Goal: Browse casually

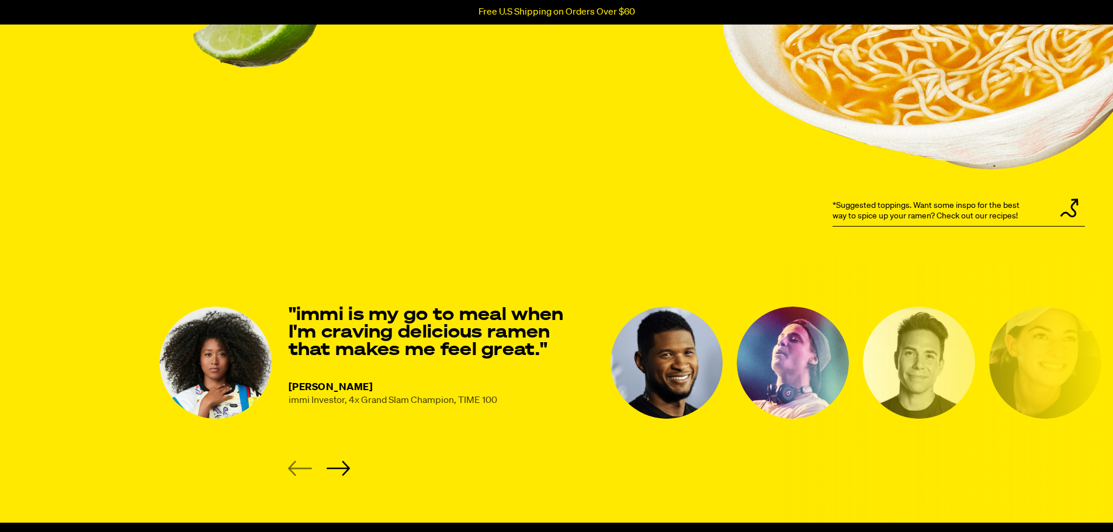
scroll to position [1403, 0]
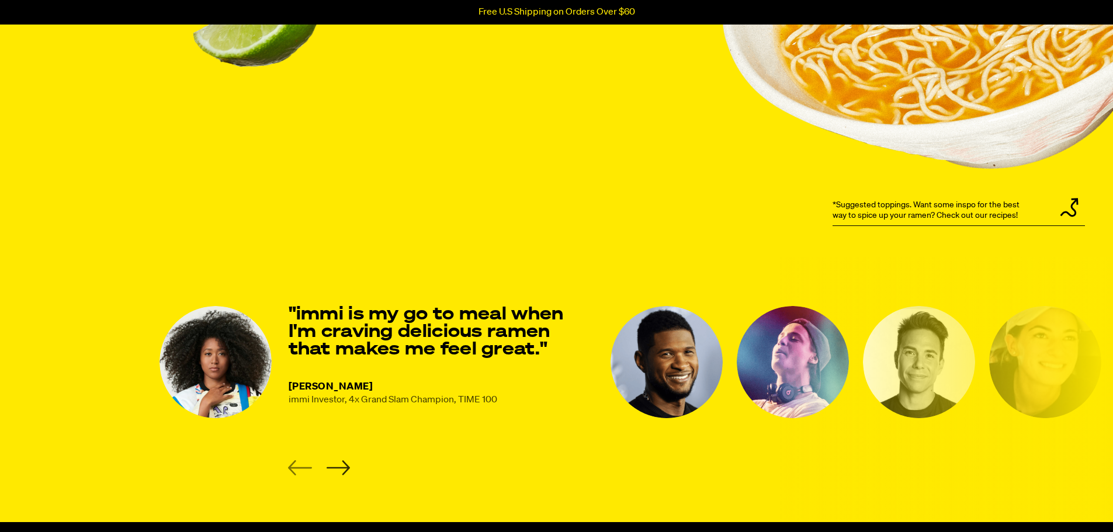
click at [339, 467] on icon "Next slide" at bounding box center [338, 468] width 24 height 15
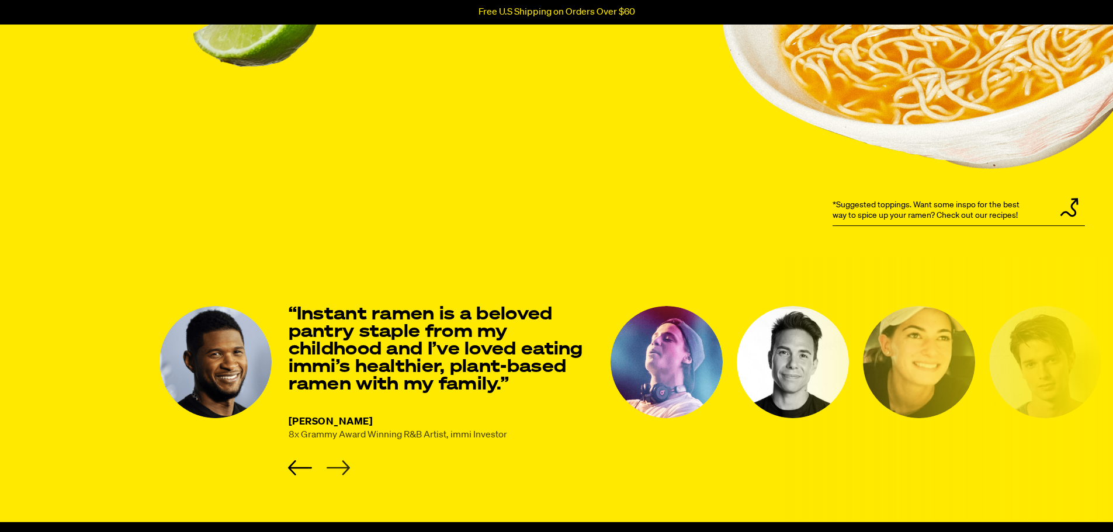
click at [343, 473] on icon "Next slide" at bounding box center [338, 468] width 24 height 15
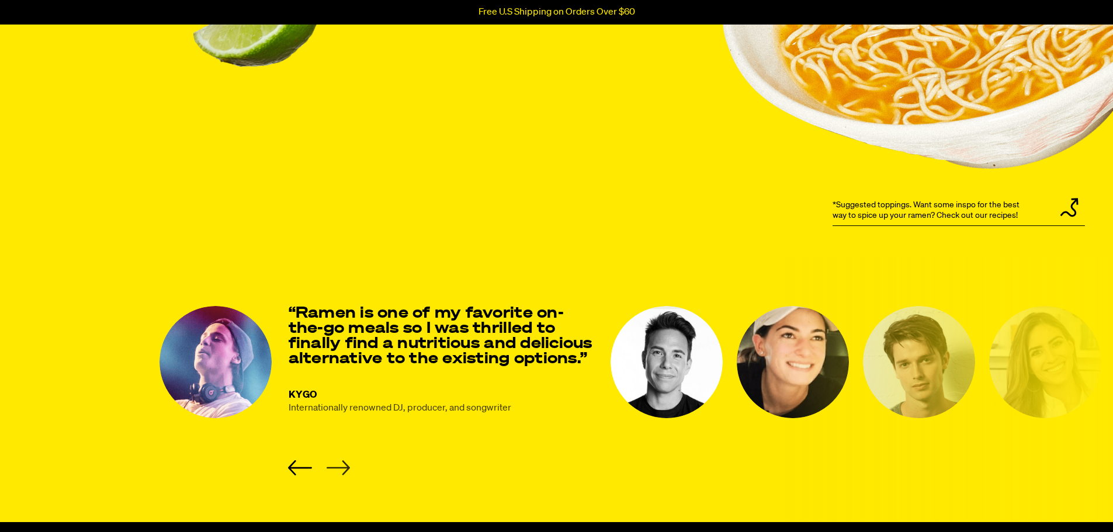
click at [343, 464] on icon "Next slide" at bounding box center [338, 468] width 24 height 15
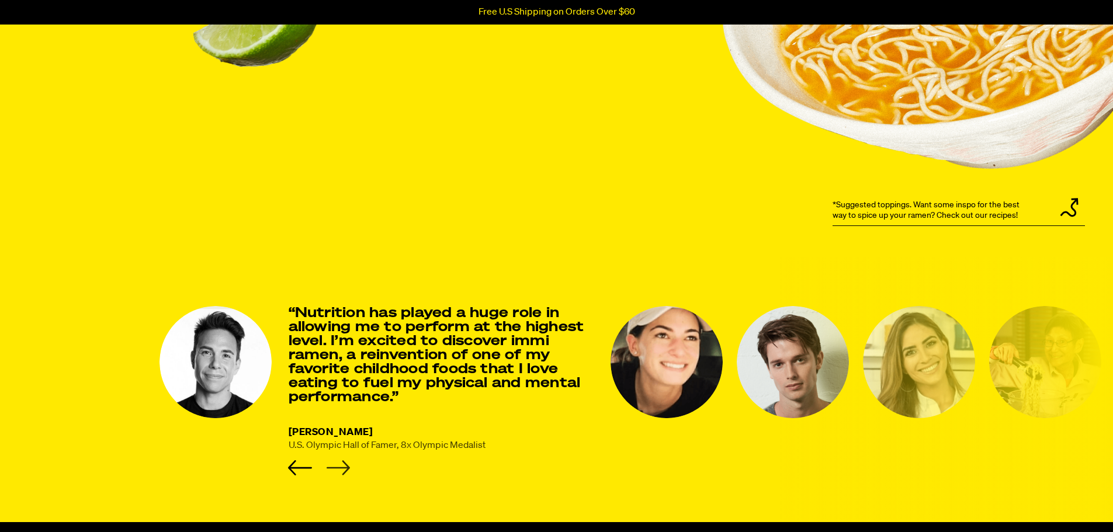
click at [343, 464] on icon "Next slide" at bounding box center [338, 468] width 24 height 15
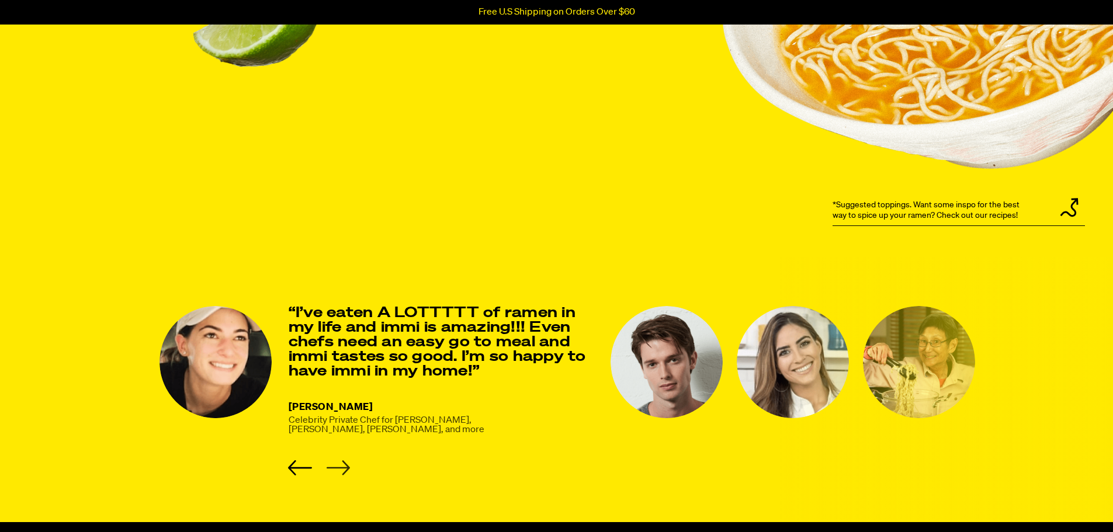
click at [343, 464] on icon "Next slide" at bounding box center [338, 468] width 24 height 15
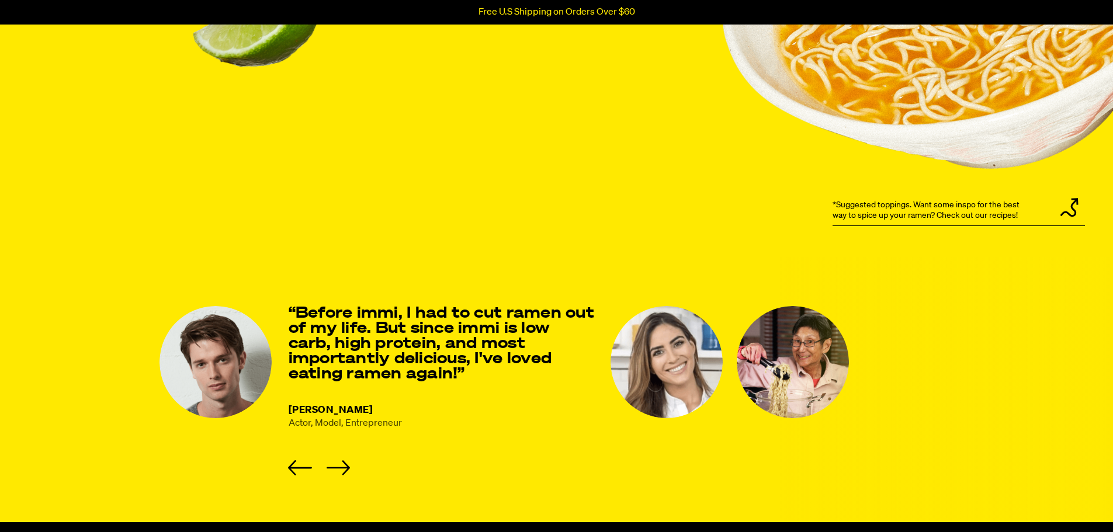
click at [354, 461] on li "[PERSON_NAME] Actor, Model, Entrepreneur “Before immi, I had to cut ramen out o…" at bounding box center [378, 391] width 437 height 170
click at [348, 466] on icon "Next slide" at bounding box center [338, 468] width 24 height 15
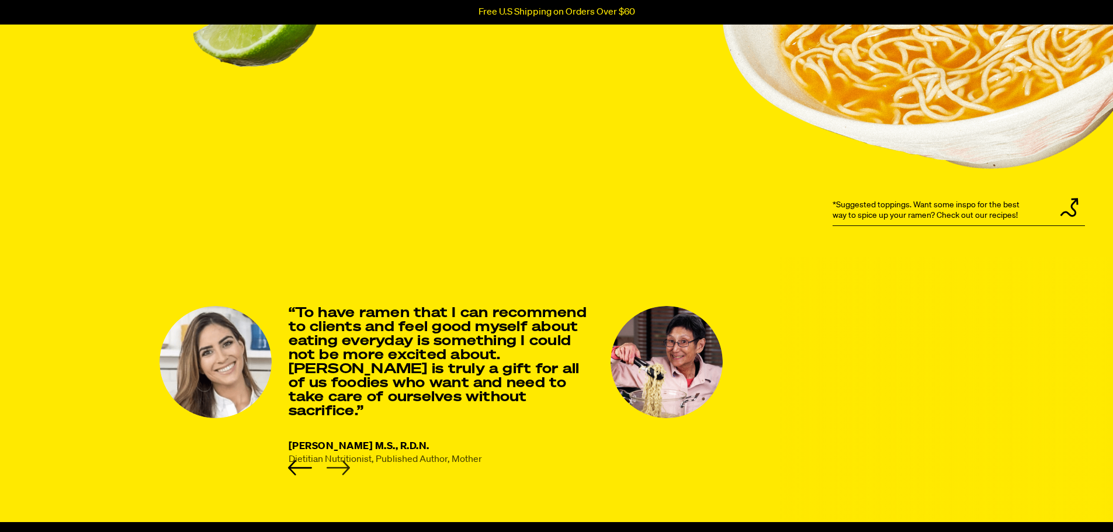
click at [343, 469] on icon "Next slide" at bounding box center [337, 468] width 23 height 15
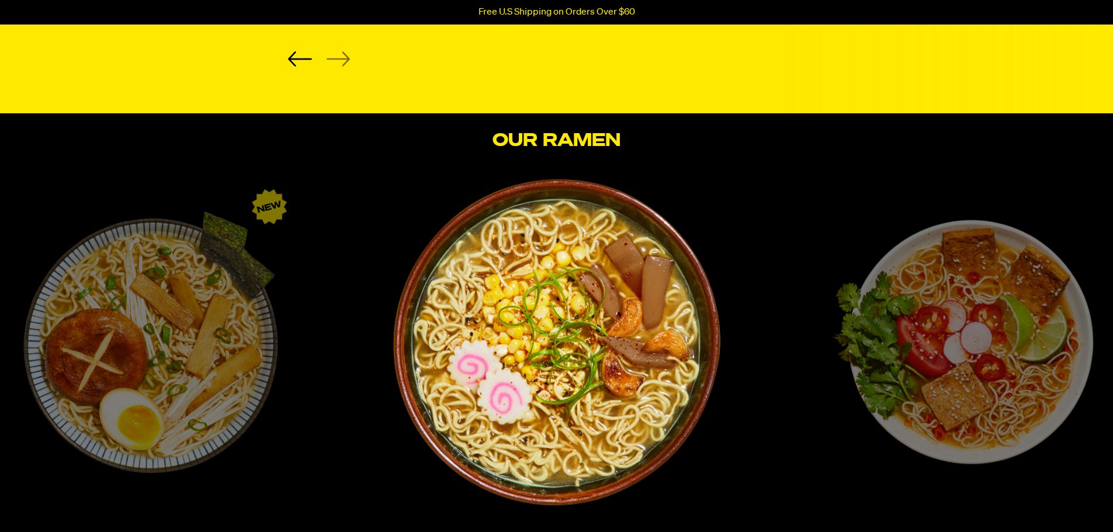
scroll to position [1987, 0]
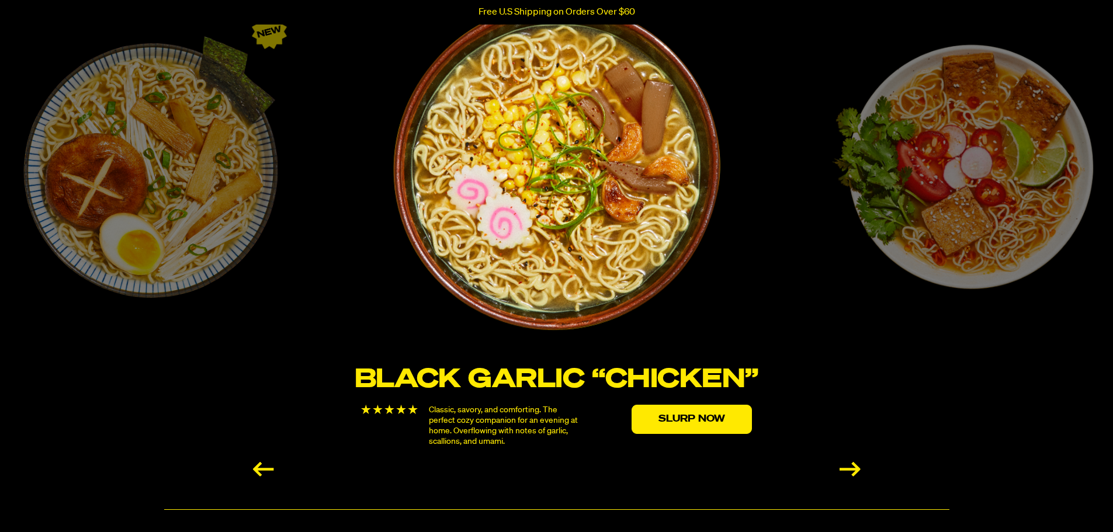
click at [852, 468] on div "Next slide" at bounding box center [850, 469] width 21 height 15
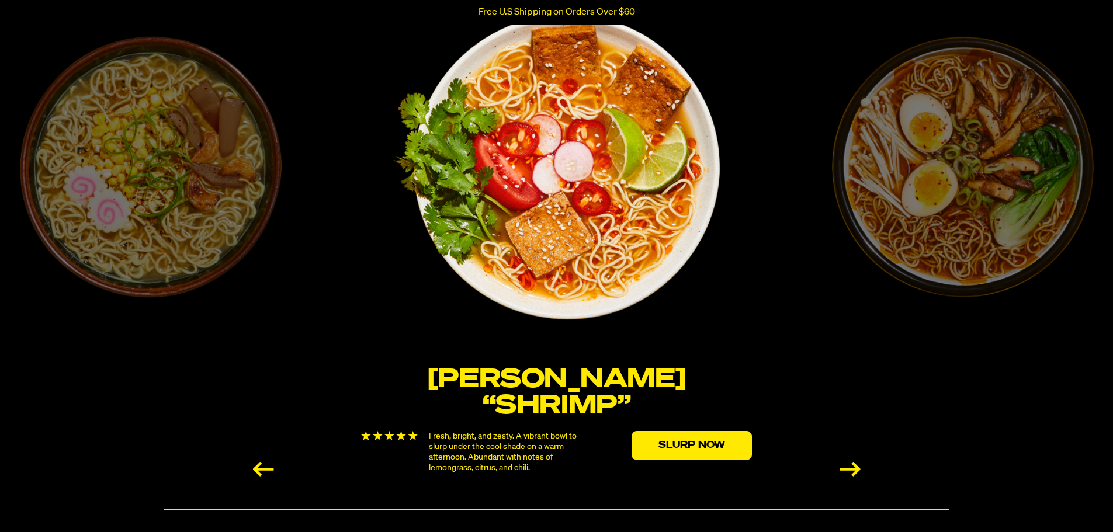
click at [852, 468] on div "Next slide" at bounding box center [850, 469] width 21 height 15
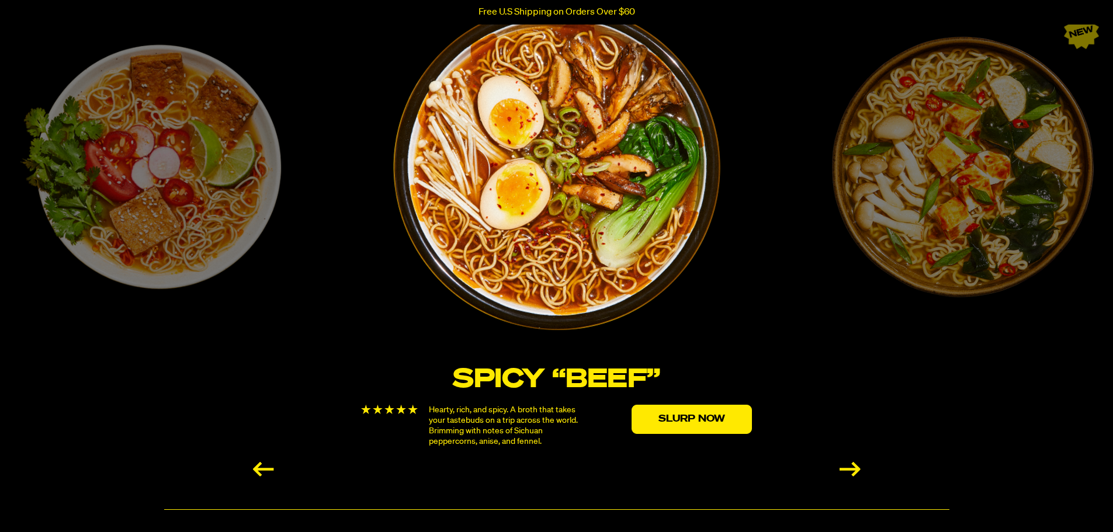
click at [850, 471] on div "Next slide" at bounding box center [850, 469] width 21 height 15
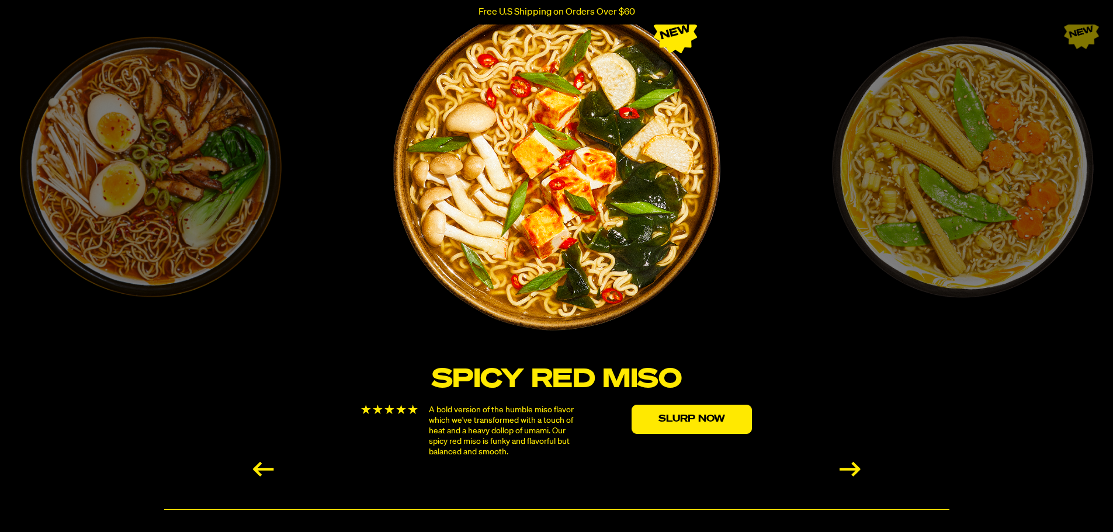
click at [850, 471] on div "Next slide" at bounding box center [850, 469] width 21 height 15
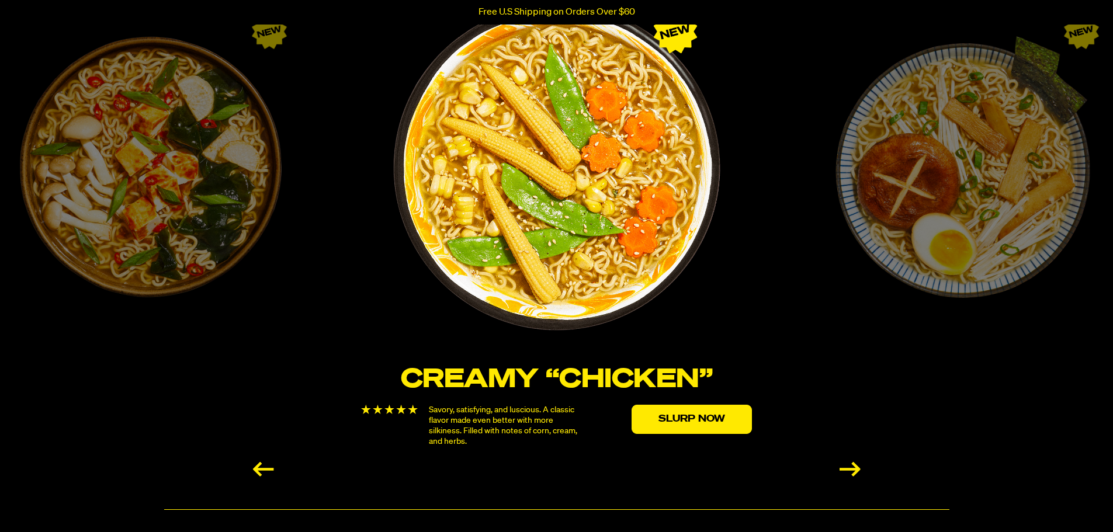
click at [850, 471] on div "Next slide" at bounding box center [850, 469] width 21 height 15
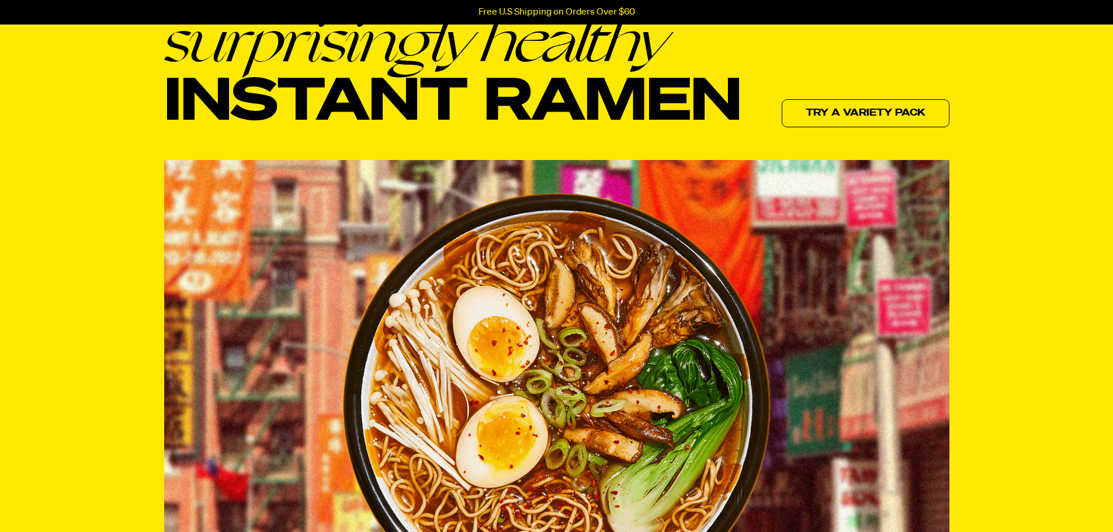
scroll to position [0, 0]
